Goal: Browse casually

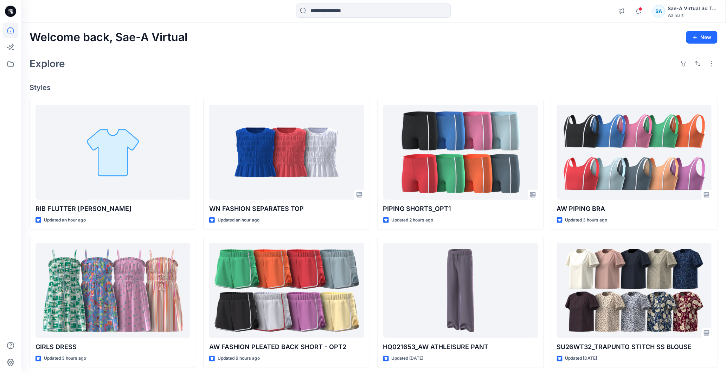
click at [435, 41] on div "Welcome back, Sae-A Virtual New" at bounding box center [374, 37] width 688 height 13
